Goal: Information Seeking & Learning: Learn about a topic

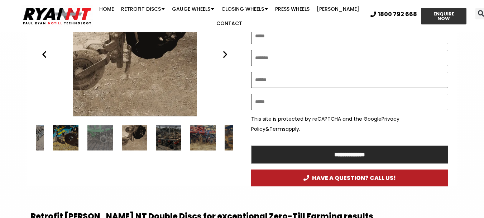
scroll to position [430, 0]
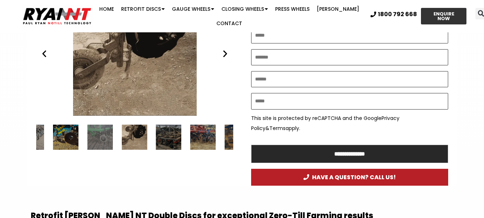
click at [225, 52] on icon "Next slide" at bounding box center [225, 53] width 9 height 9
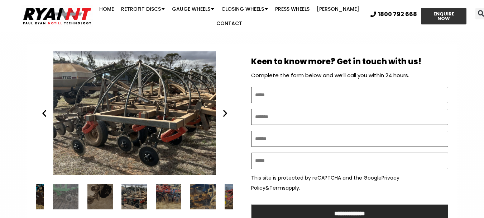
scroll to position [359, 0]
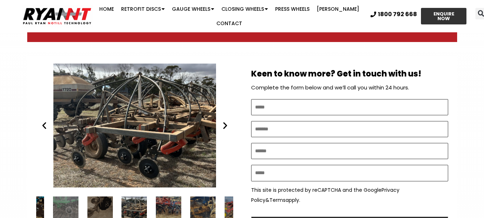
click at [227, 130] on div "Disc seeder - RYAN NT Flexicoil Double Discs" at bounding box center [134, 125] width 197 height 124
click at [46, 130] on div "Disc seeder - RYAN NT Flexicoil Double Discs" at bounding box center [134, 125] width 197 height 124
click at [199, 203] on div "16 / 34" at bounding box center [202, 208] width 25 height 25
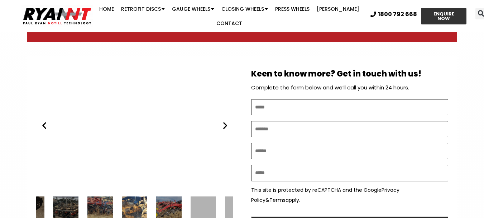
click at [147, 200] on div "RYAN NT Retrofit Double Discs" at bounding box center [134, 208] width 25 height 25
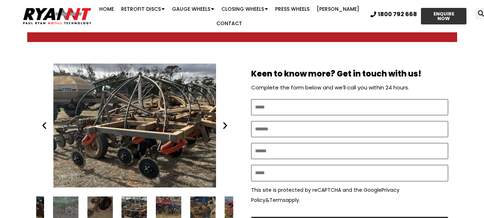
click at [199, 199] on div "16 / 34" at bounding box center [202, 208] width 25 height 25
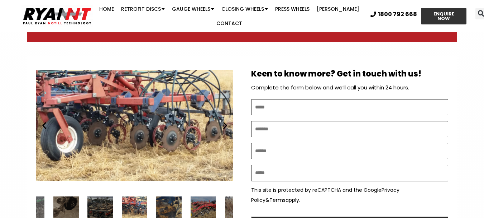
click at [170, 200] on div "16 / 34" at bounding box center [168, 208] width 25 height 25
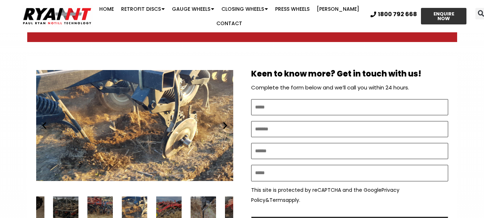
click at [200, 205] on div "18 / 34" at bounding box center [202, 208] width 25 height 25
click at [62, 202] on div "14 / 34" at bounding box center [65, 208] width 25 height 25
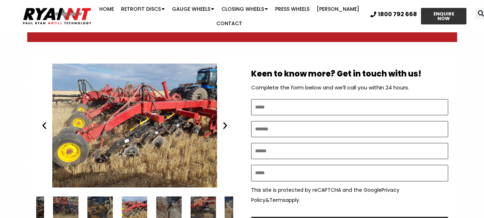
click at [98, 204] on div "16 / 34" at bounding box center [99, 208] width 25 height 25
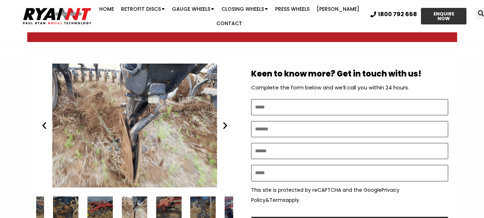
click at [152, 113] on div "RYAN NT Retrofit Double Discs" at bounding box center [134, 125] width 197 height 124
click at [226, 126] on icon "Next slide" at bounding box center [225, 125] width 9 height 9
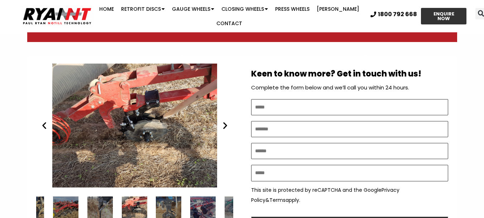
click at [226, 126] on icon "Next slide" at bounding box center [225, 125] width 9 height 9
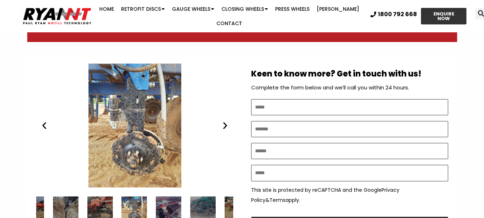
click at [228, 132] on div "RYAN NT Retrofit Double Discs" at bounding box center [134, 125] width 197 height 124
